Goal: Check status

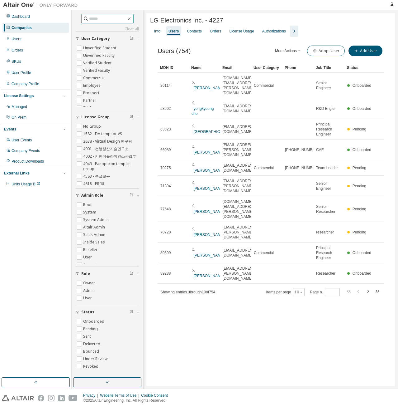
click at [121, 20] on input "text" at bounding box center [107, 19] width 37 height 6
click at [40, 27] on div "Companies" at bounding box center [35, 28] width 66 height 10
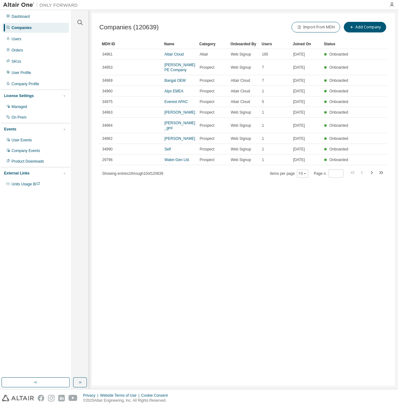
click at [85, 23] on div at bounding box center [80, 19] width 15 height 16
click at [84, 23] on icon "button" at bounding box center [79, 22] width 7 height 7
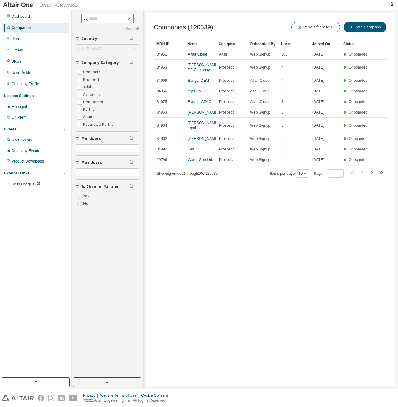
click at [94, 19] on input "text" at bounding box center [107, 19] width 37 height 6
type input "****"
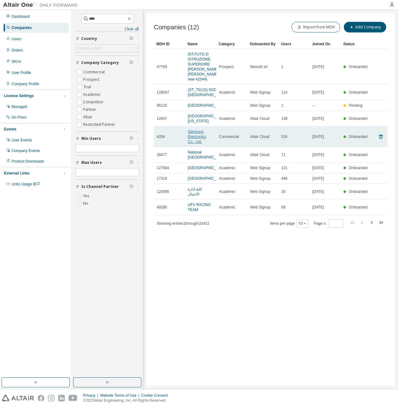
click at [195, 144] on link "Samsung Electronics Co., Ltd." at bounding box center [197, 136] width 18 height 14
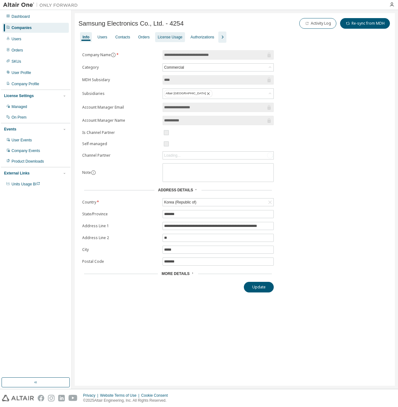
click at [170, 36] on div "License Usage" at bounding box center [170, 37] width 25 height 5
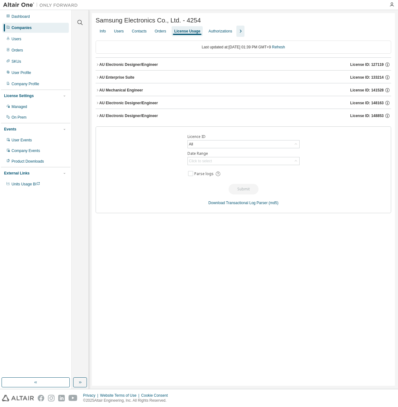
click at [214, 116] on div "AU Electronic Designer/Engineer License ID: 148853" at bounding box center [245, 116] width 292 height 6
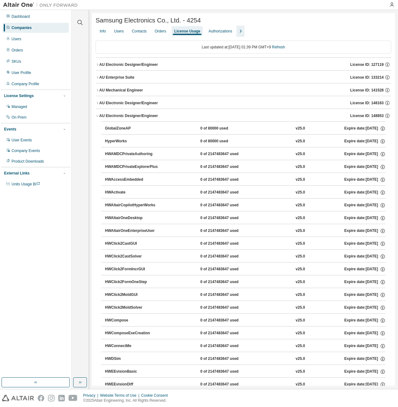
click at [214, 116] on div "AU Electronic Designer/Engineer License ID: 148853" at bounding box center [245, 116] width 292 height 6
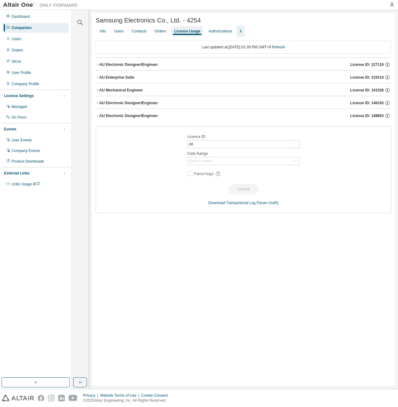
click at [214, 105] on div "AU Electronic Designer/Engineer License ID: 148163" at bounding box center [245, 103] width 292 height 6
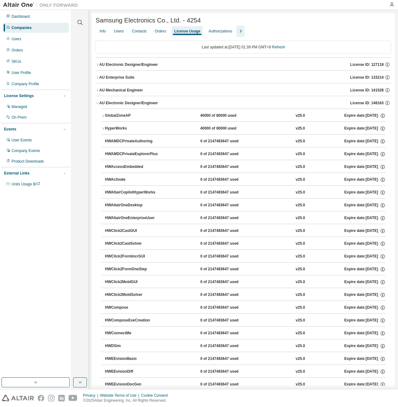
click at [214, 105] on div "AU Electronic Designer/Engineer License ID: 148163" at bounding box center [245, 103] width 292 height 6
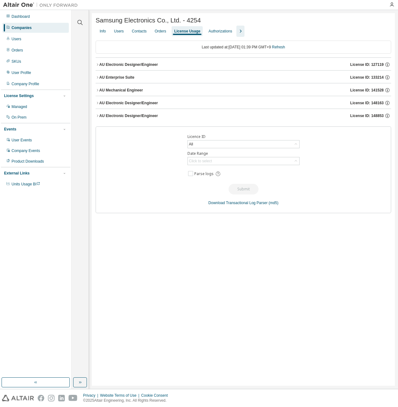
click at [170, 66] on div "AU Electronic Designer/Engineer License ID: 127119" at bounding box center [245, 65] width 292 height 6
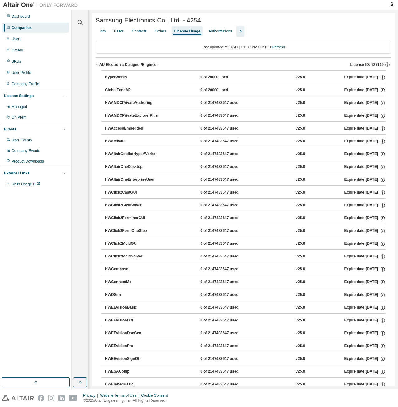
click at [144, 67] on div "AU Electronic Designer/Engineer License ID: 127119" at bounding box center [245, 65] width 292 height 6
